Goal: Information Seeking & Learning: Learn about a topic

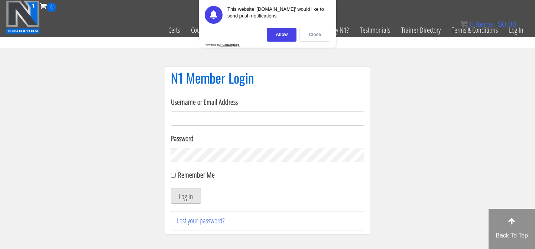
click at [311, 32] on div "Close" at bounding box center [314, 35] width 31 height 14
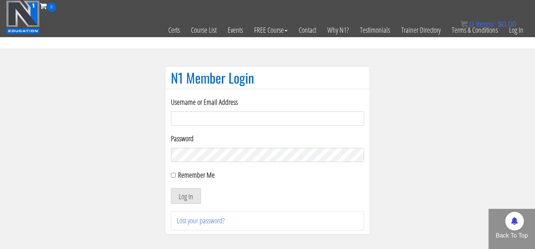
click at [221, 114] on input "Username or Email Address" at bounding box center [267, 118] width 193 height 14
type input "[EMAIL_ADDRESS][DOMAIN_NAME]"
click at [188, 174] on label "Remember Me" at bounding box center [196, 175] width 37 height 10
click at [176, 174] on input "Remember Me" at bounding box center [173, 175] width 5 height 5
checkbox input "true"
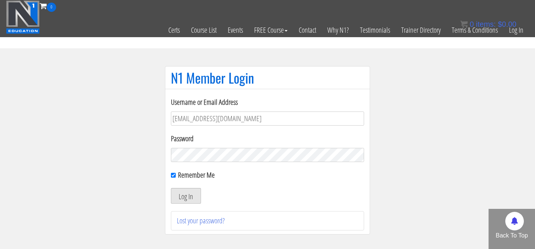
click at [187, 192] on button "Log In" at bounding box center [186, 196] width 30 height 16
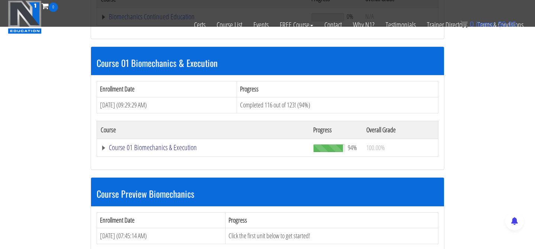
scroll to position [198, 0]
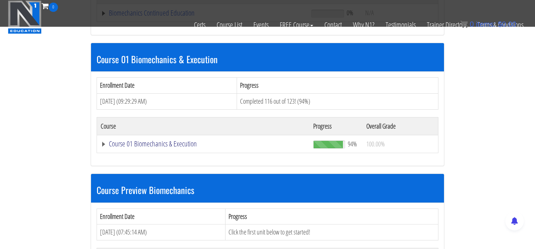
click at [106, 17] on link "Course 01 Biomechanics & Execution" at bounding box center [202, 12] width 203 height 7
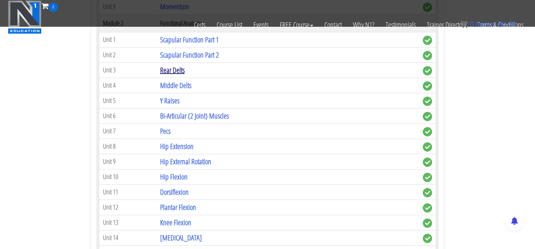
scroll to position [494, 0]
click at [169, 132] on link "Pecs" at bounding box center [165, 131] width 10 height 10
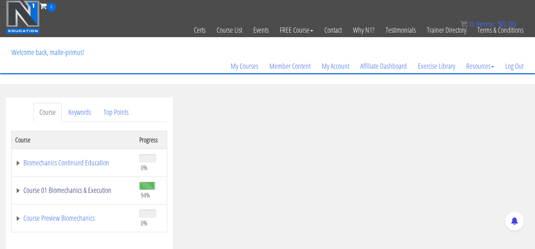
click at [82, 192] on link "Course 01 Biomechanics & Execution" at bounding box center [73, 189] width 117 height 7
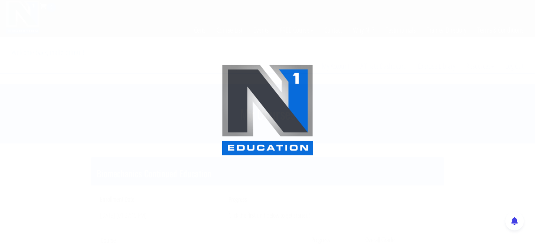
scroll to position [493, 0]
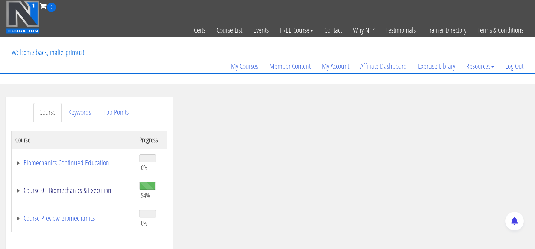
click at [19, 191] on link "Course 01 Biomechanics & Execution" at bounding box center [73, 189] width 117 height 7
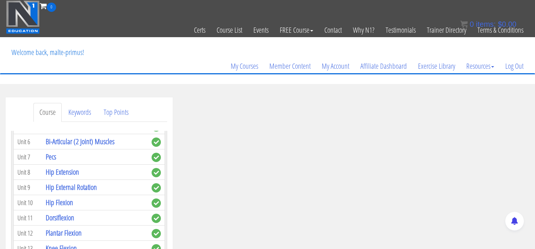
scroll to position [321, 0]
click at [77, 190] on link "Hip External Rotation" at bounding box center [71, 188] width 51 height 10
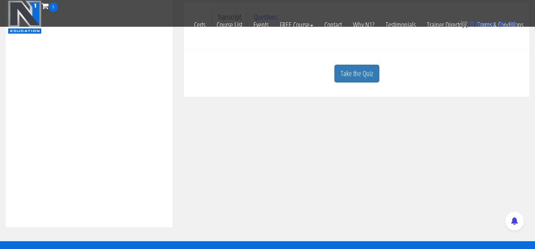
scroll to position [244, 0]
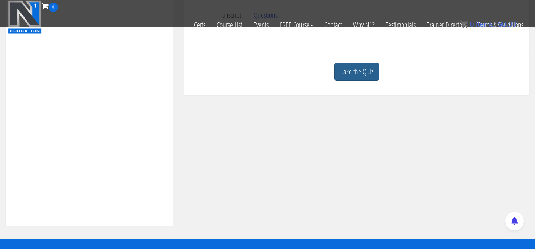
click at [364, 71] on link "Take the Quiz" at bounding box center [356, 72] width 45 height 18
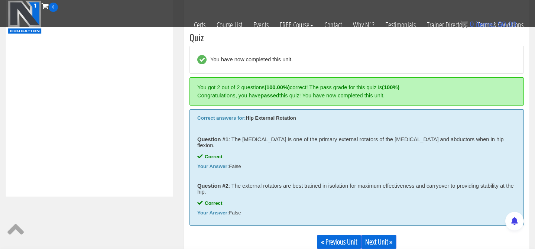
scroll to position [280, 0]
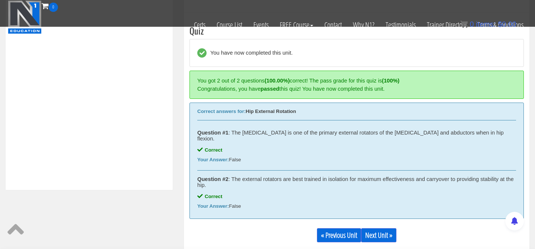
drag, startPoint x: 197, startPoint y: 112, endPoint x: 263, endPoint y: 208, distance: 116.5
click at [263, 208] on div "Correct answers for: Hip External Rotation Question #1 : The [MEDICAL_DATA] is …" at bounding box center [356, 161] width 334 height 116
copy div "Correct answers for: Hip External Rotation Question #1 : The [MEDICAL_DATA] is …"
